Goal: Task Accomplishment & Management: Manage account settings

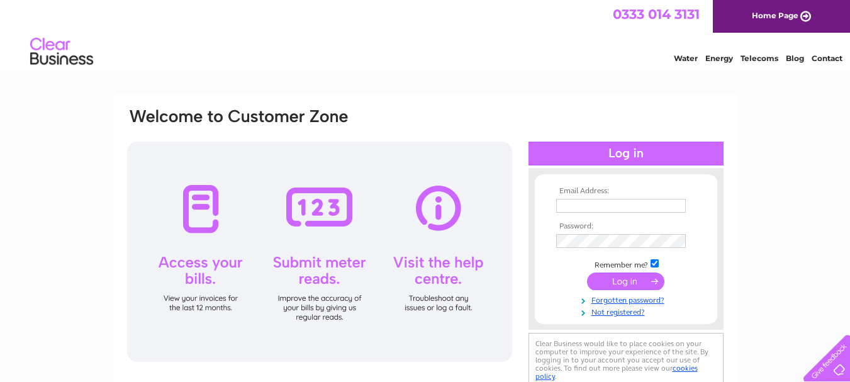
type input "[PERSON_NAME][EMAIL_ADDRESS][PERSON_NAME][DOMAIN_NAME]"
click at [623, 286] on input "submit" at bounding box center [625, 281] width 77 height 18
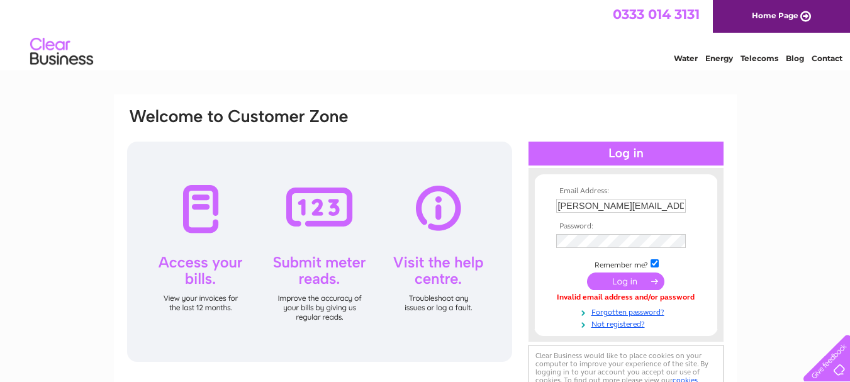
click at [623, 286] on input "submit" at bounding box center [625, 281] width 77 height 18
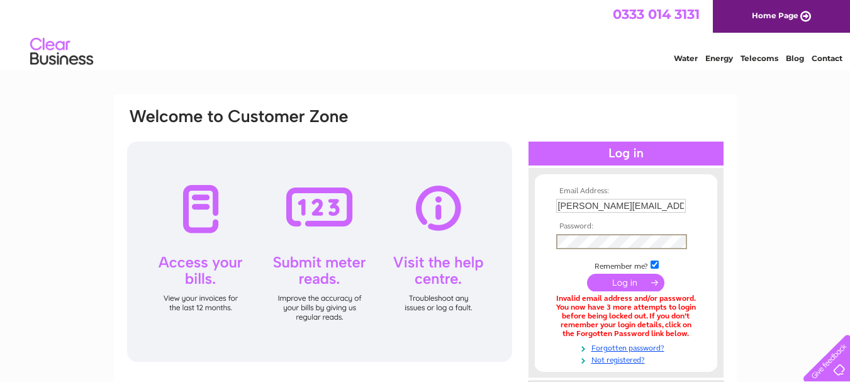
click at [777, 187] on div "Email Address: esther.riddell@yahoo.co.uk Password:" at bounding box center [425, 380] width 850 height 572
click at [597, 284] on input "submit" at bounding box center [625, 281] width 77 height 18
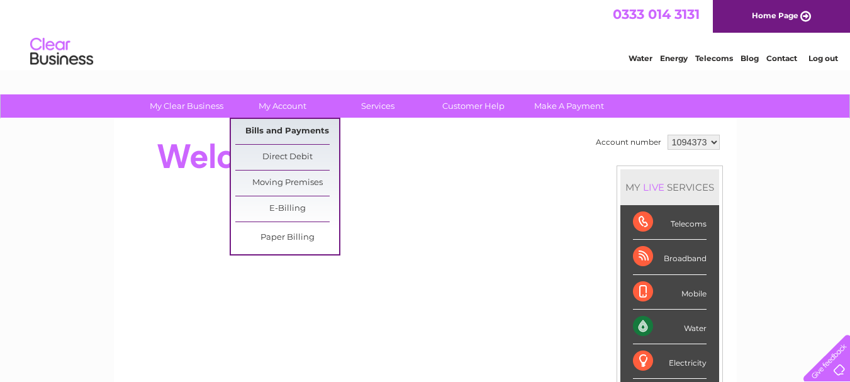
click at [293, 135] on link "Bills and Payments" at bounding box center [287, 131] width 104 height 25
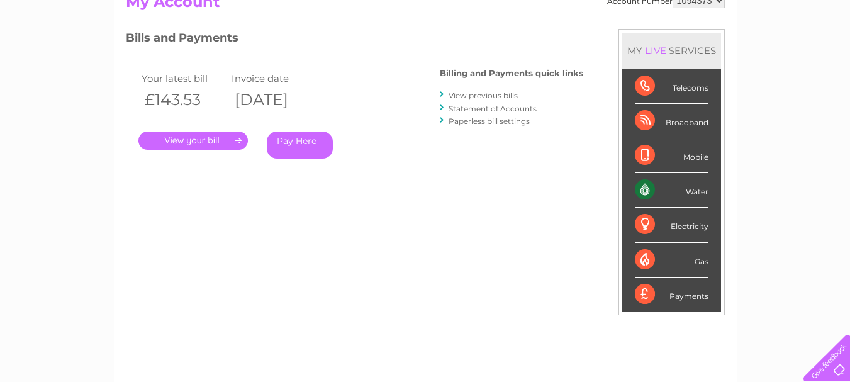
scroll to position [109, 0]
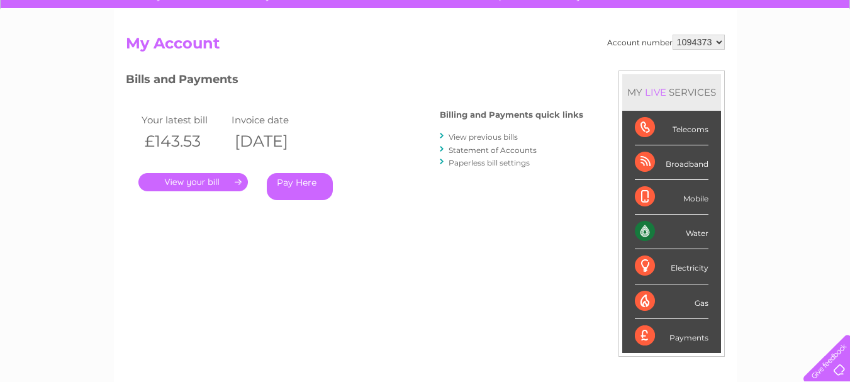
click at [226, 184] on link "." at bounding box center [192, 182] width 109 height 18
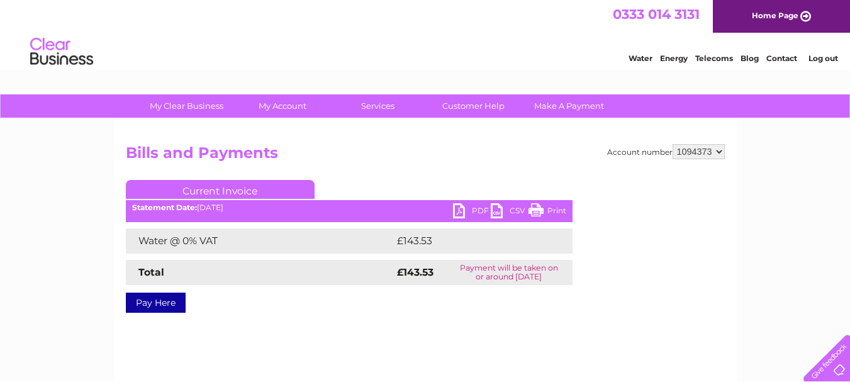
click at [484, 211] on link "PDF" at bounding box center [472, 212] width 38 height 18
